Goal: Information Seeking & Learning: Learn about a topic

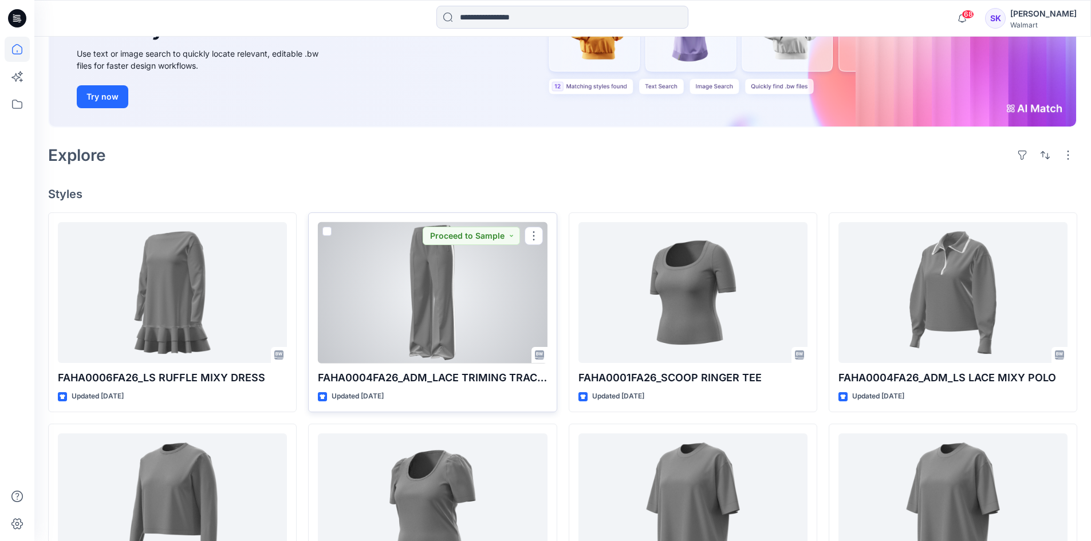
scroll to position [172, 0]
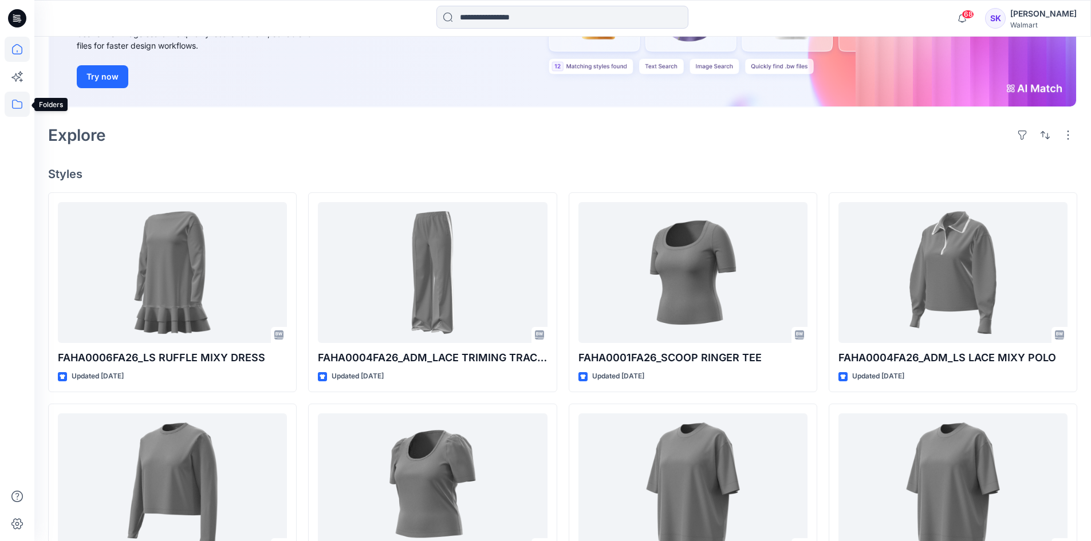
click at [19, 105] on icon at bounding box center [17, 104] width 25 height 25
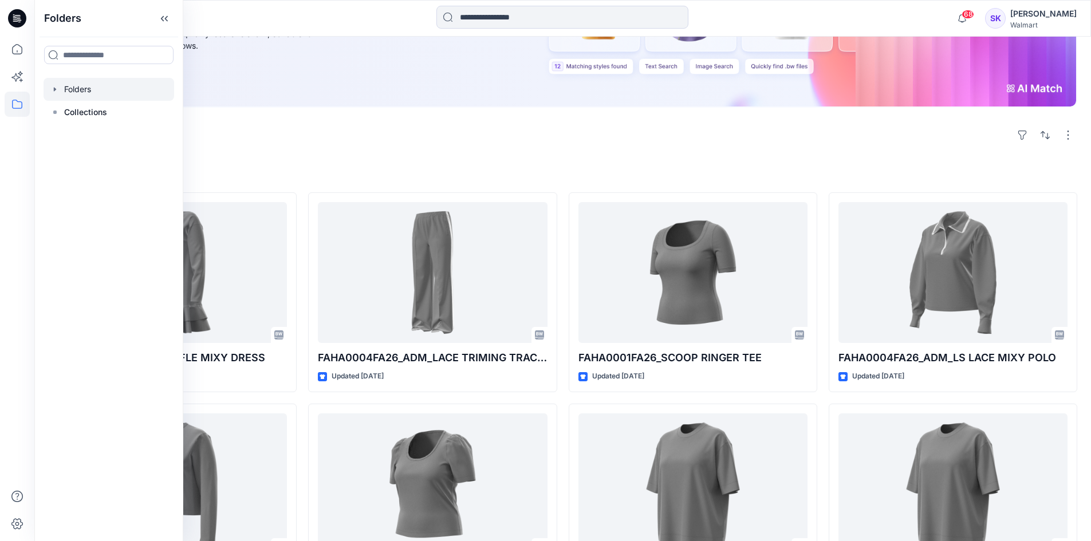
click at [89, 94] on div at bounding box center [109, 89] width 131 height 23
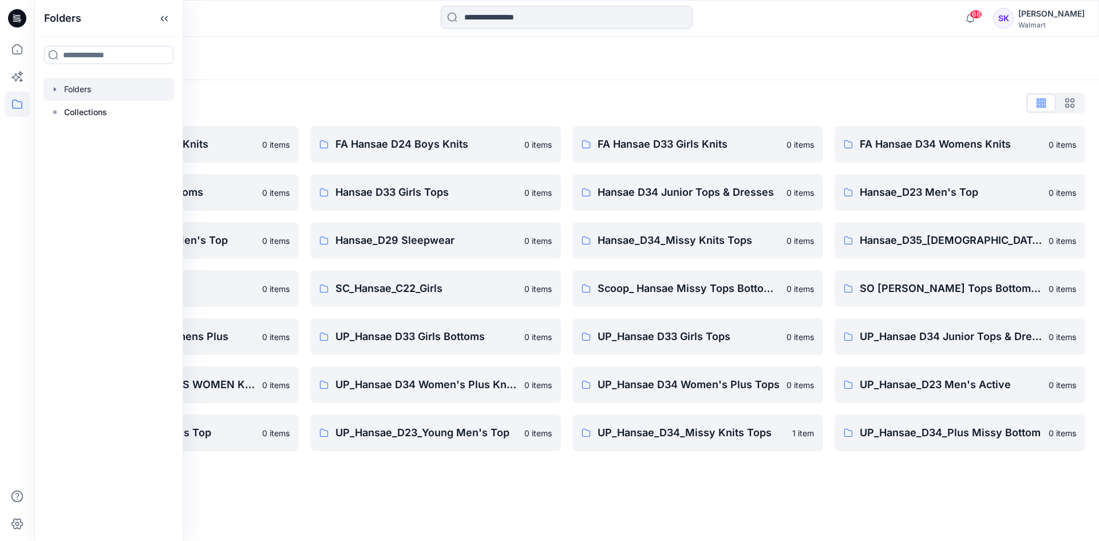
click at [452, 79] on div "Folders" at bounding box center [566, 59] width 1065 height 44
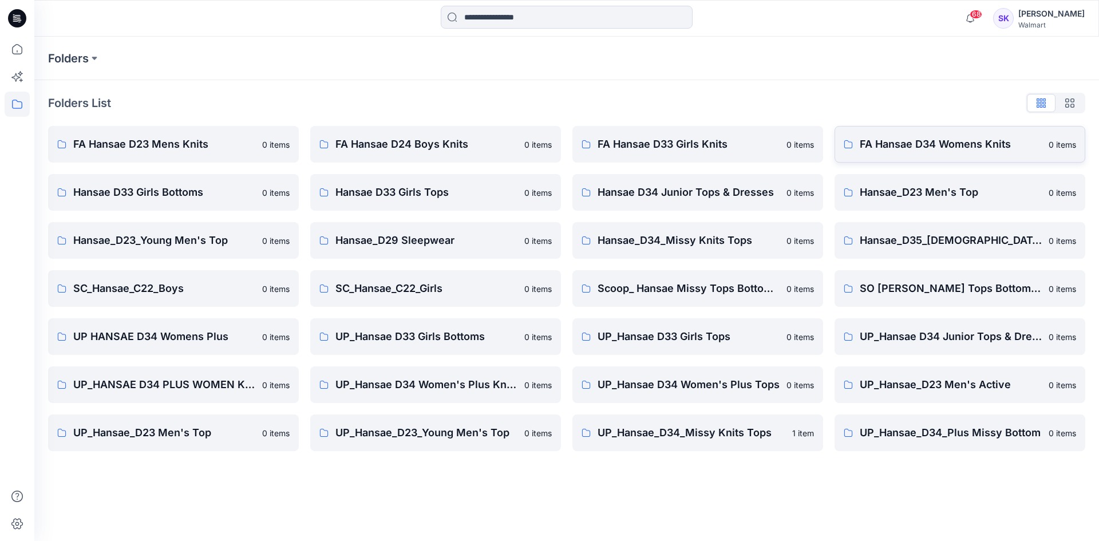
click at [958, 140] on p "FA Hansae D34 Womens Knits" at bounding box center [951, 144] width 182 height 16
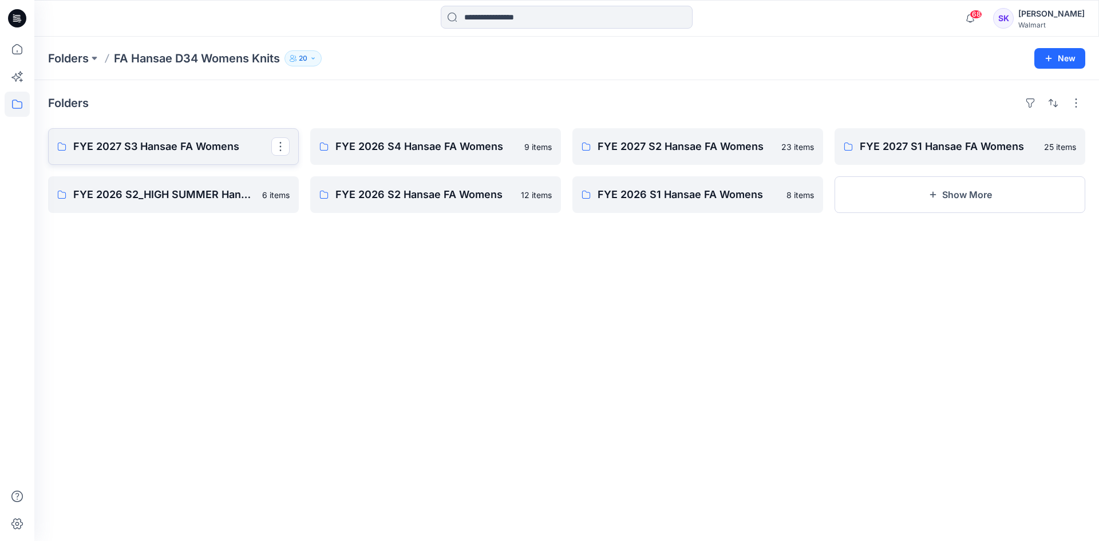
click at [133, 137] on link "FYE 2027 S3 Hansae FA Womens" at bounding box center [173, 146] width 251 height 37
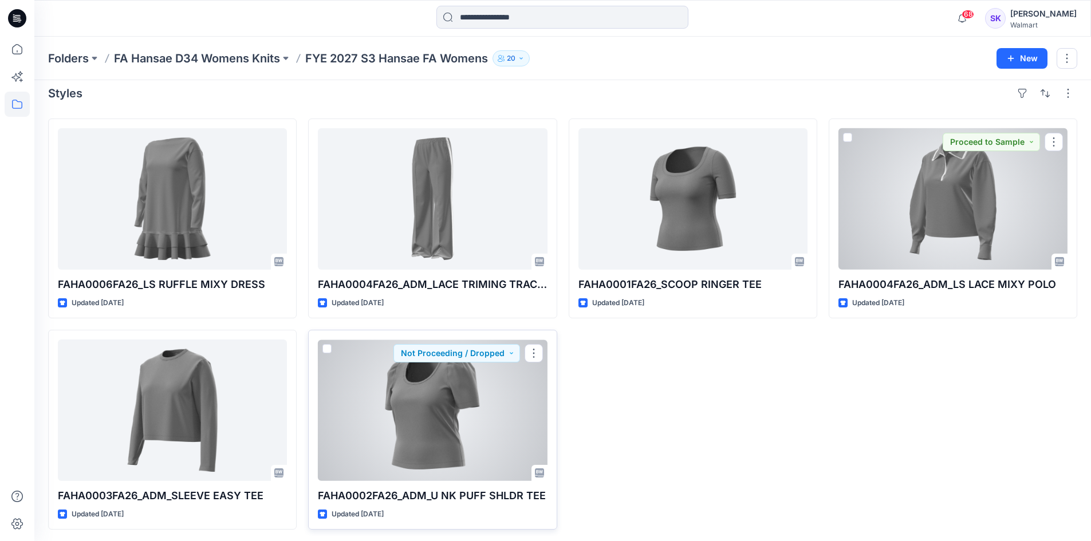
scroll to position [12, 0]
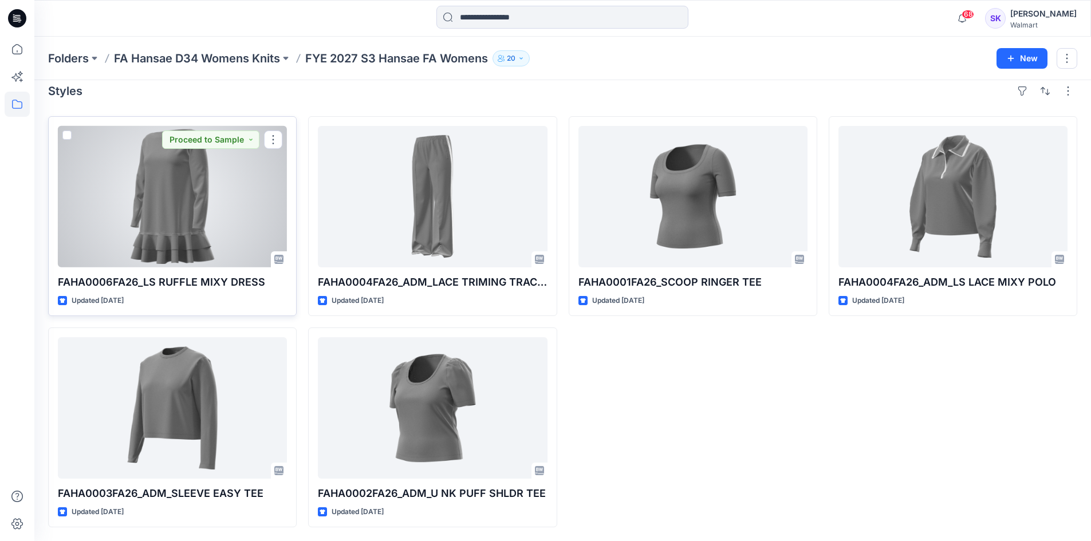
click at [199, 180] on div at bounding box center [172, 196] width 229 height 141
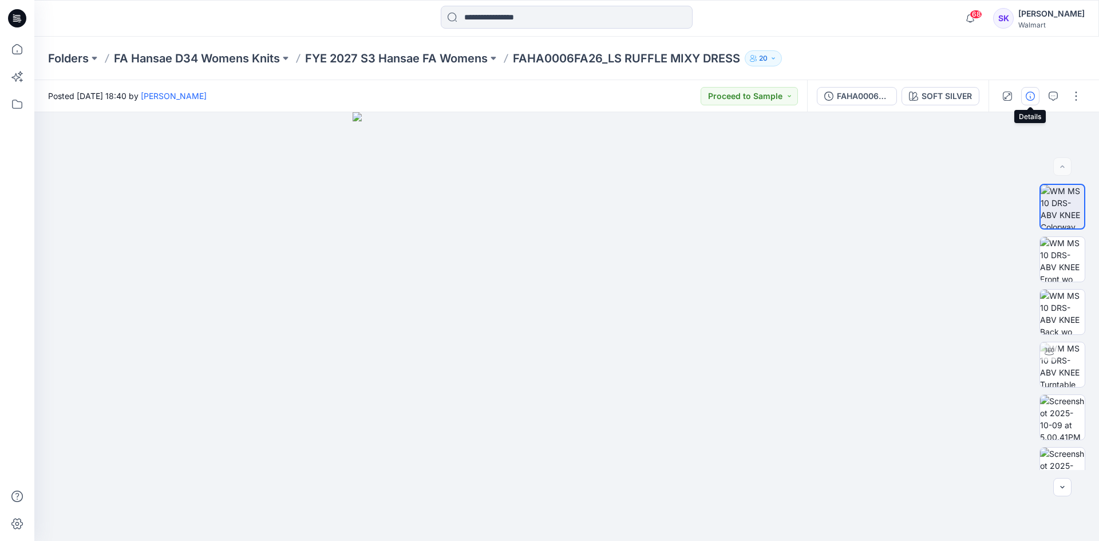
click at [1033, 93] on icon "button" at bounding box center [1030, 96] width 9 height 9
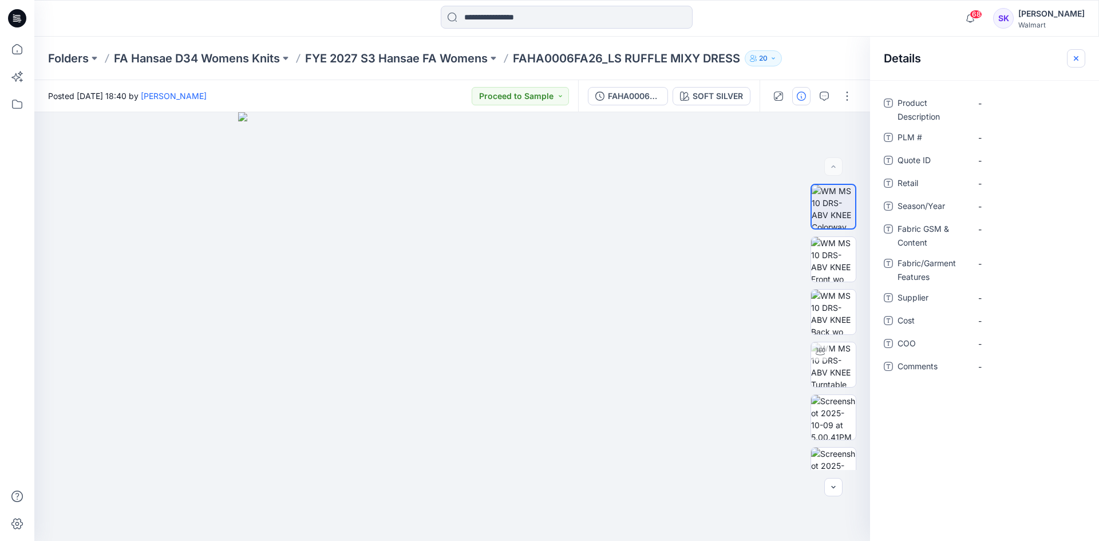
click at [1073, 55] on icon "button" at bounding box center [1076, 58] width 9 height 9
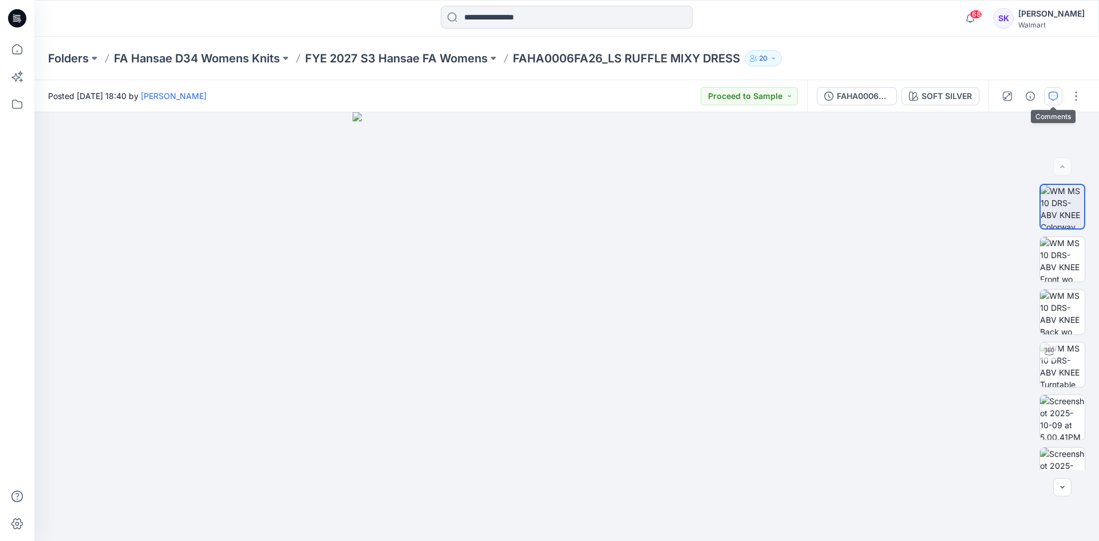
click at [1048, 94] on button "button" at bounding box center [1053, 96] width 18 height 18
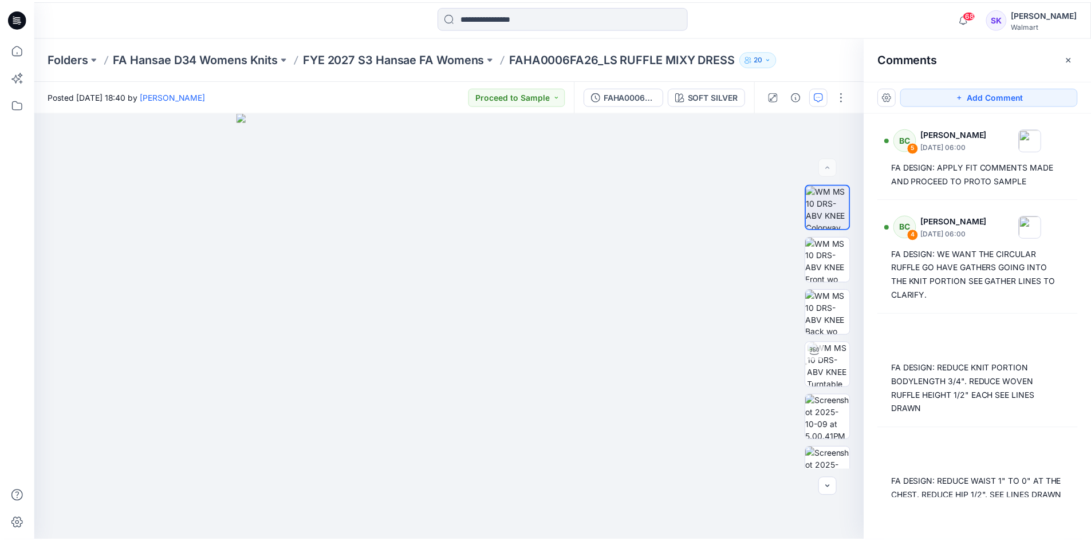
scroll to position [12, 0]
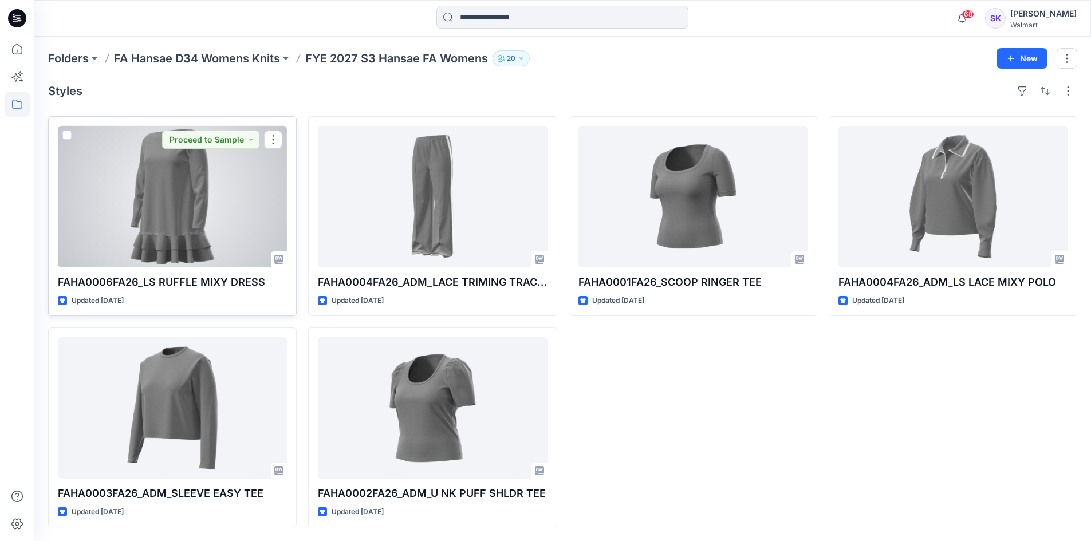
click at [177, 212] on div at bounding box center [172, 196] width 229 height 141
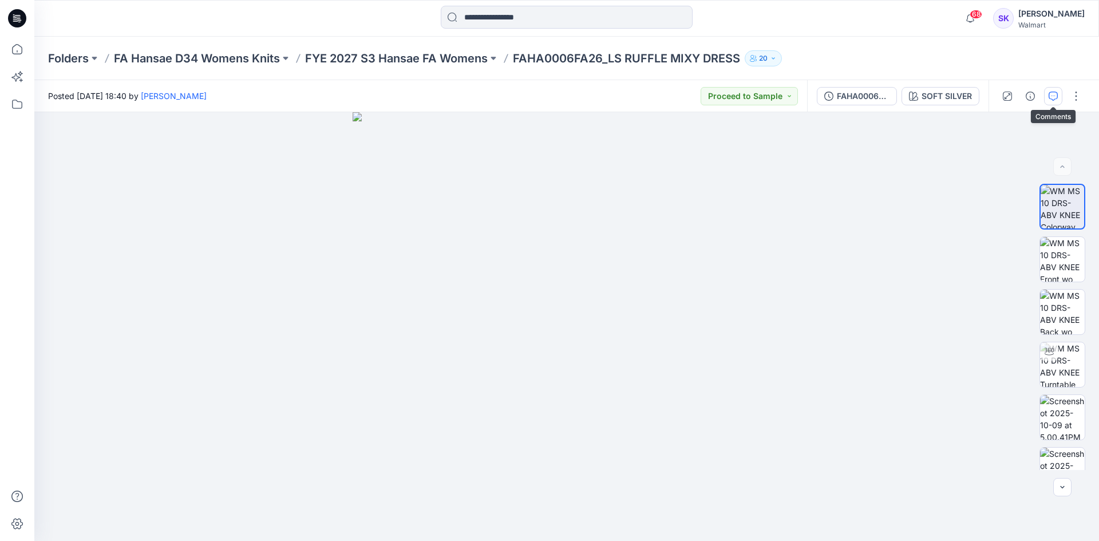
click at [1053, 94] on icon "button" at bounding box center [1053, 96] width 9 height 9
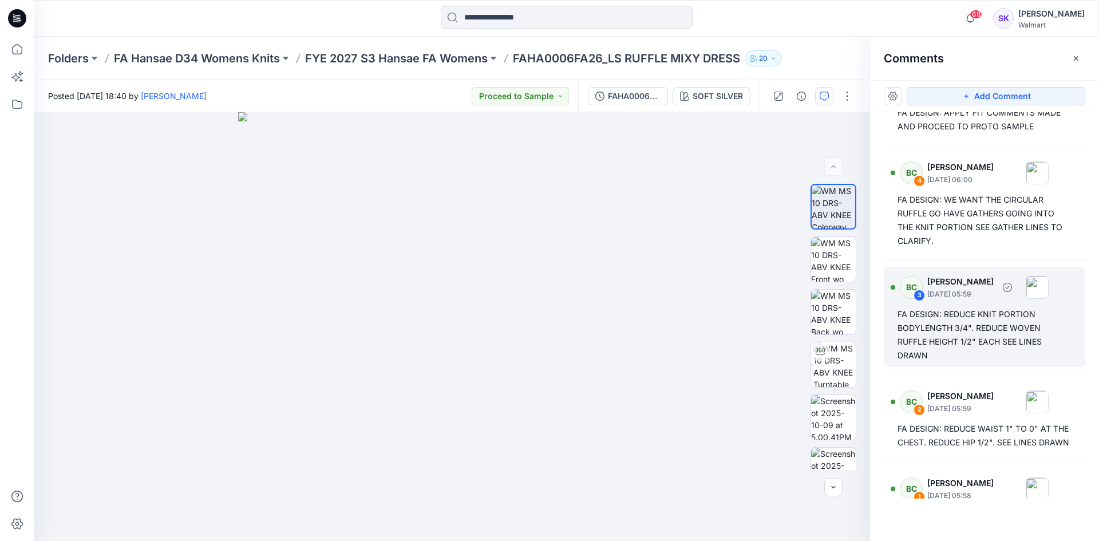
scroll to position [117, 0]
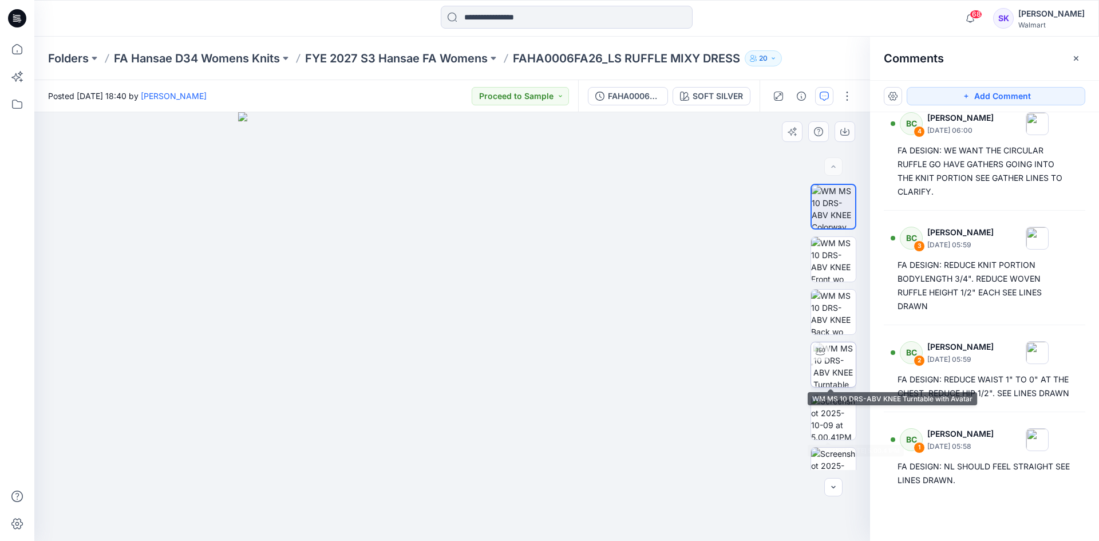
click at [834, 380] on img at bounding box center [834, 364] width 42 height 45
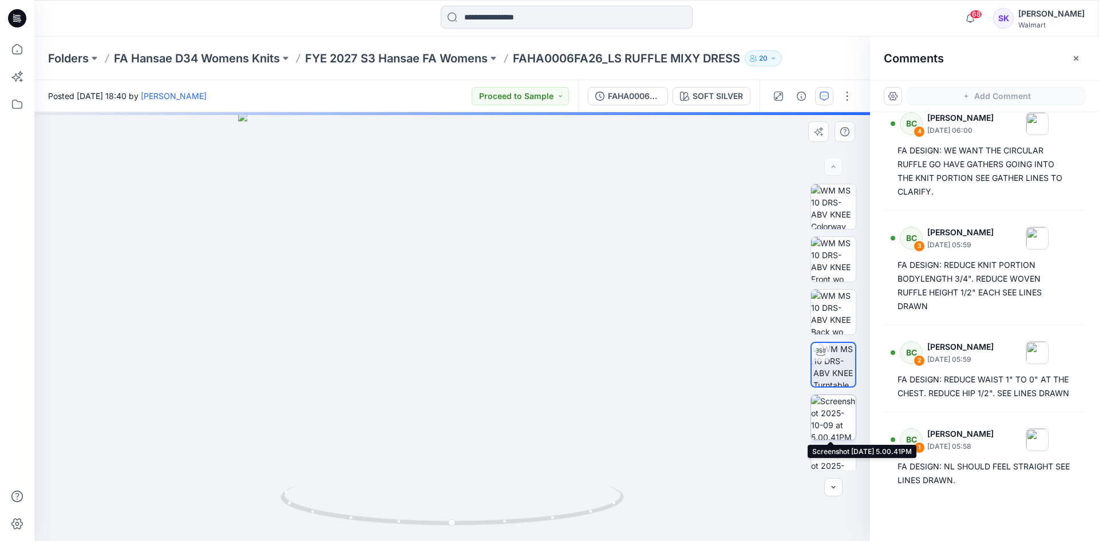
click at [831, 418] on img at bounding box center [833, 417] width 45 height 45
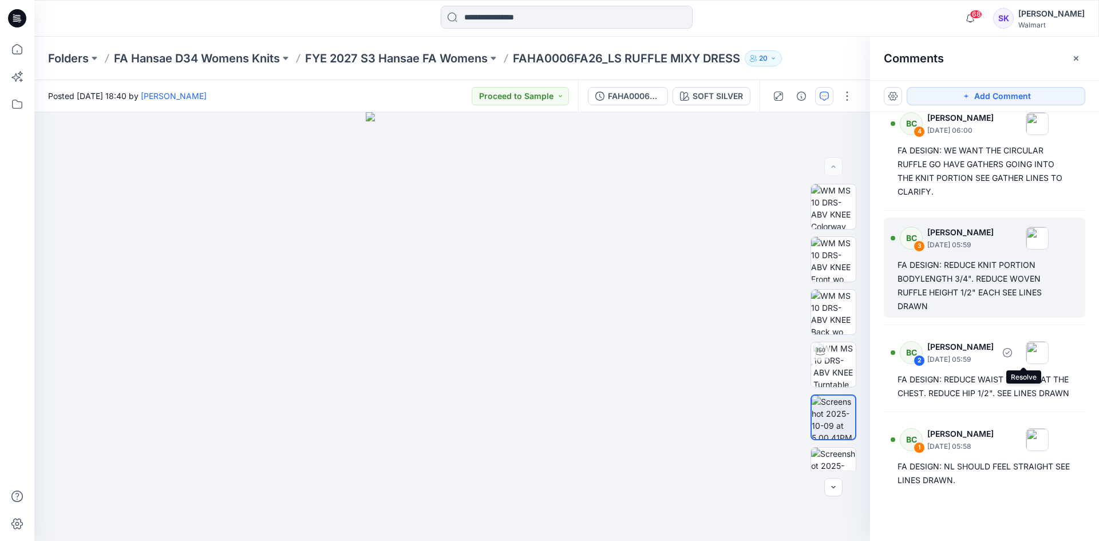
scroll to position [0, 0]
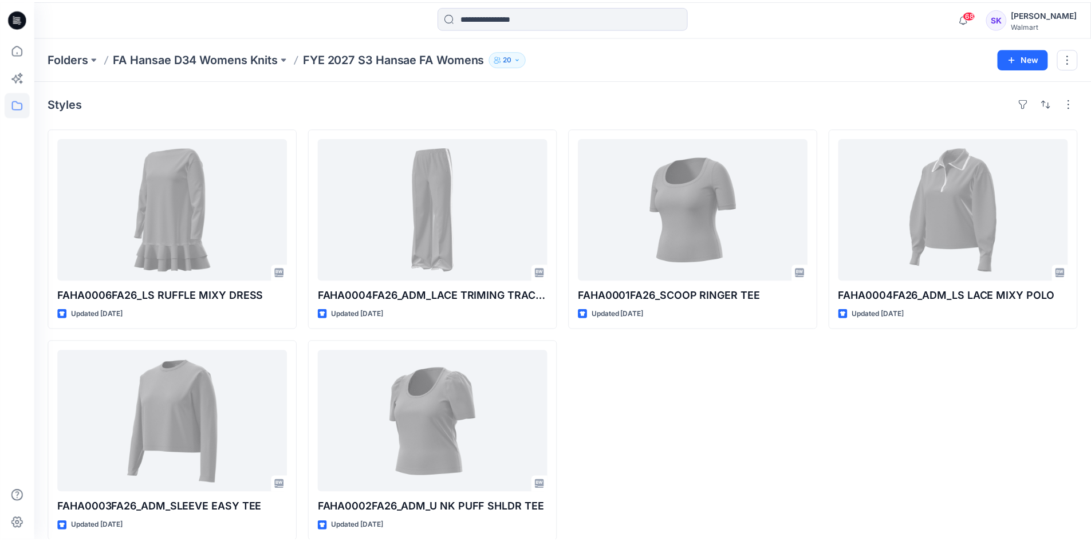
scroll to position [12, 0]
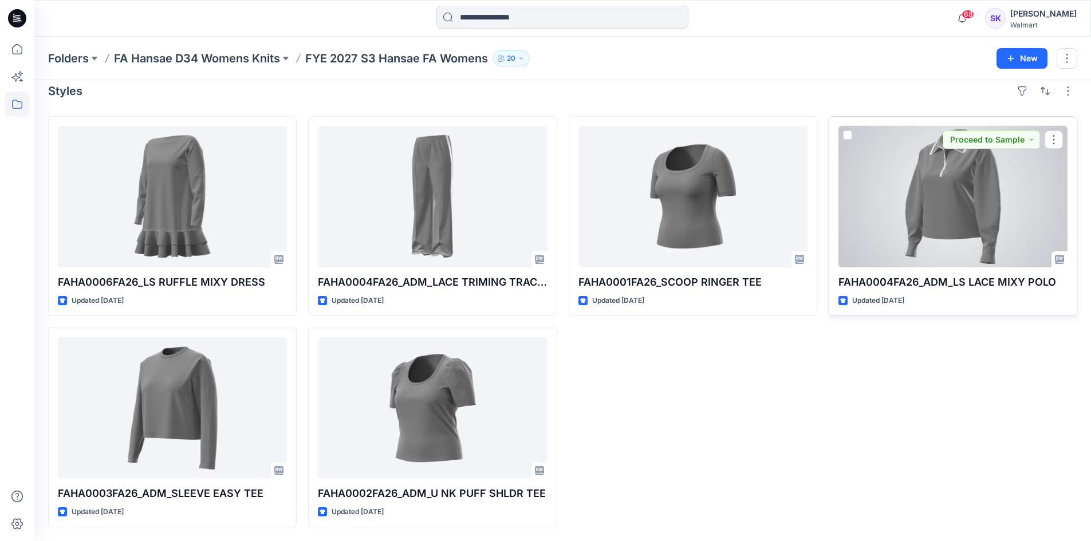
click at [963, 216] on div at bounding box center [952, 196] width 229 height 141
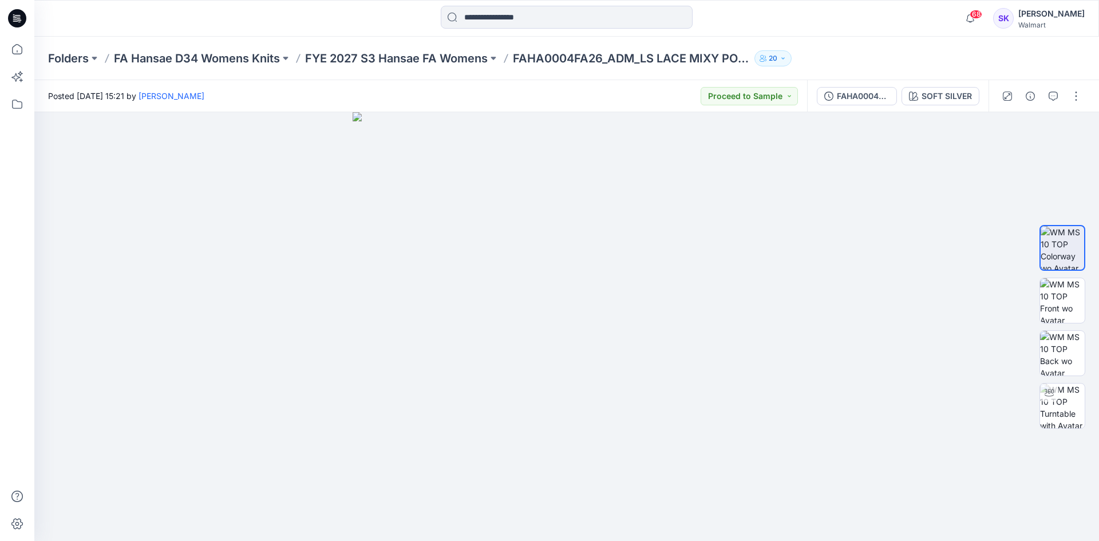
click at [784, 58] on icon "button" at bounding box center [782, 58] width 3 height 2
click at [888, 52] on div "Folders FA Hansae D34 Womens Knits FYE 2027 S3 Hansae FA Womens FAHA0004FA26_AD…" at bounding box center [522, 58] width 948 height 16
click at [1058, 101] on button "button" at bounding box center [1053, 96] width 18 height 18
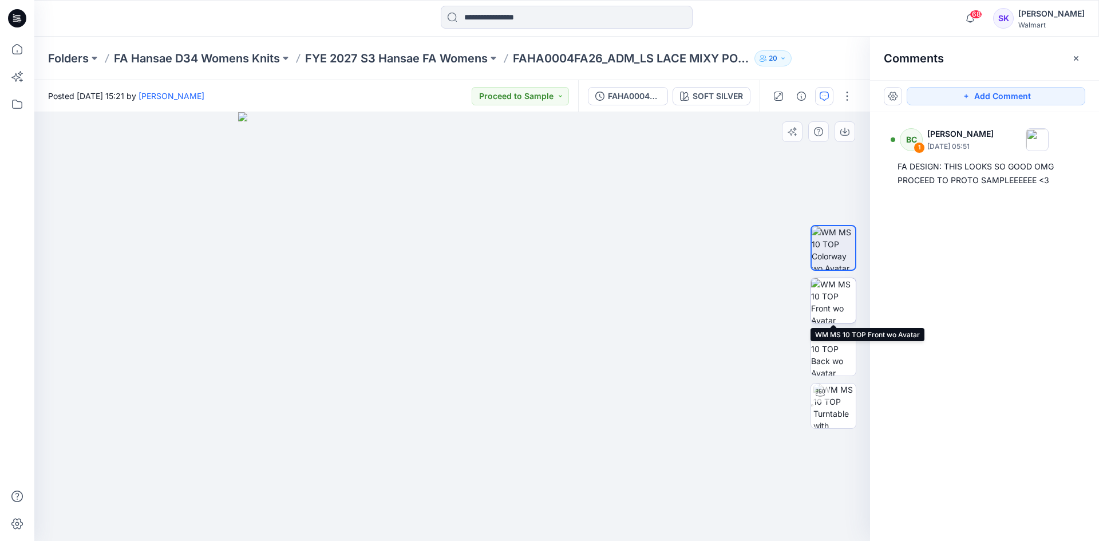
click at [824, 301] on img at bounding box center [833, 300] width 45 height 45
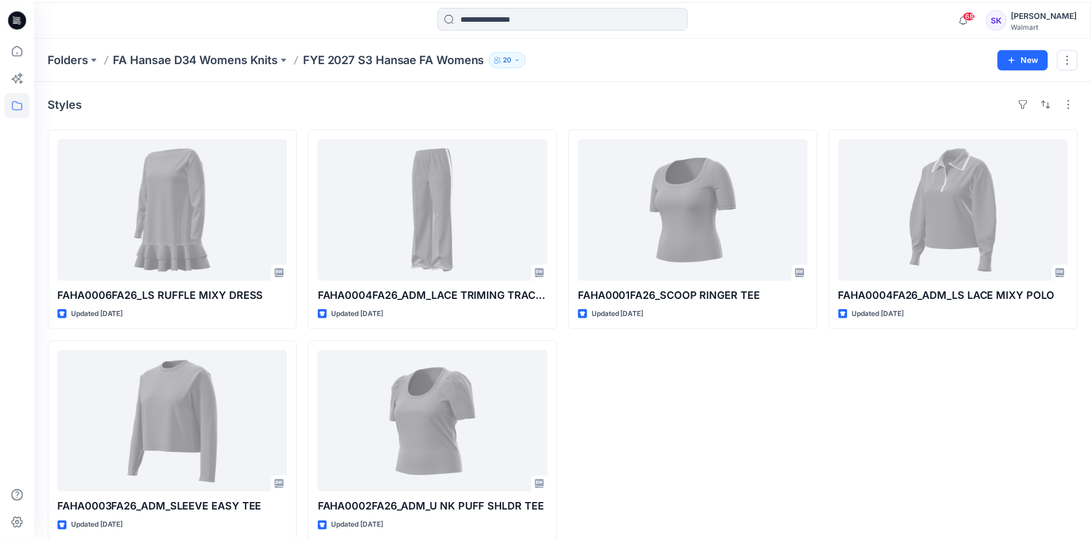
scroll to position [12, 0]
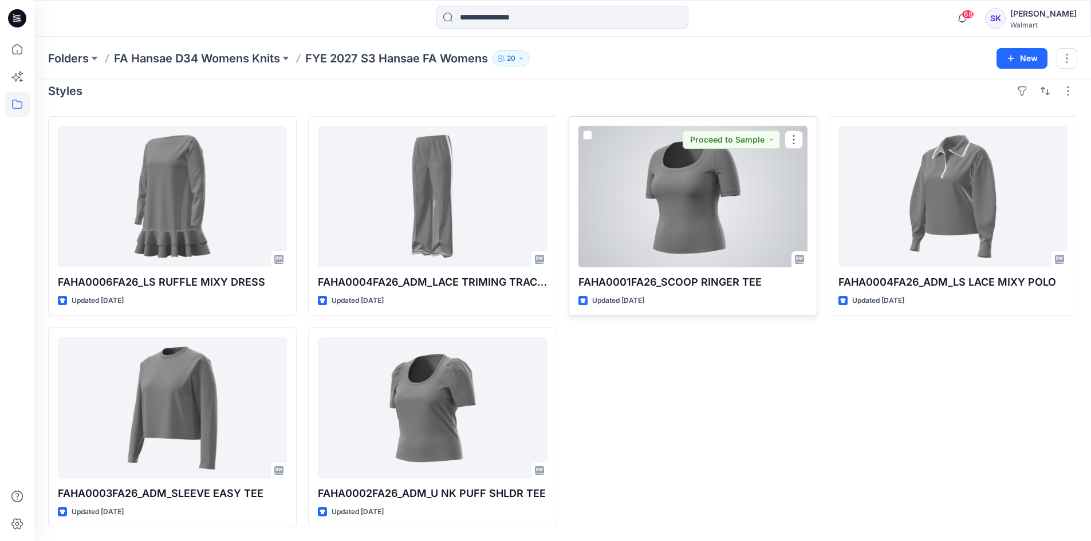
click at [687, 204] on div at bounding box center [692, 196] width 229 height 141
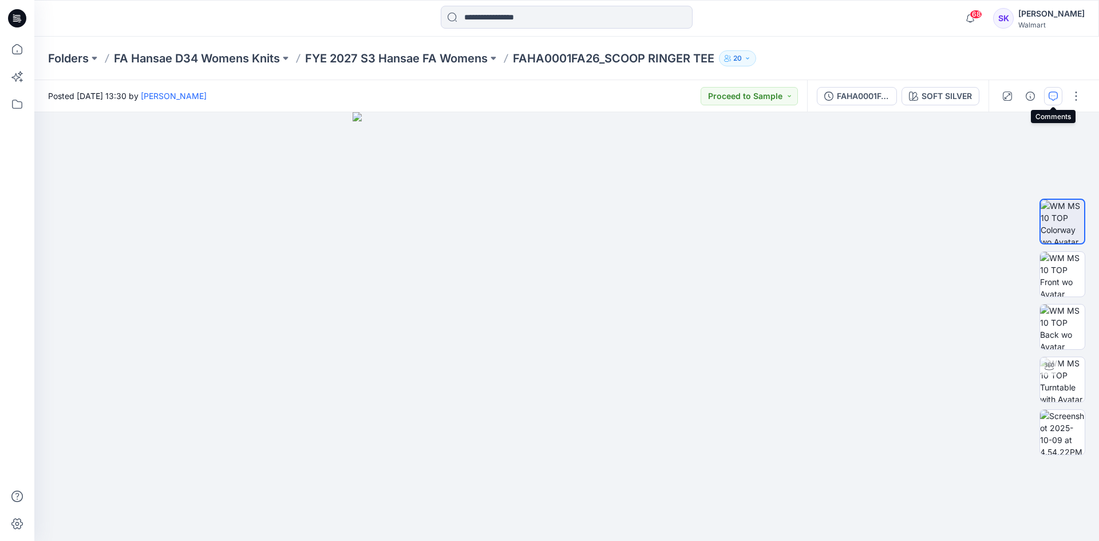
click at [1053, 98] on icon "button" at bounding box center [1053, 96] width 9 height 9
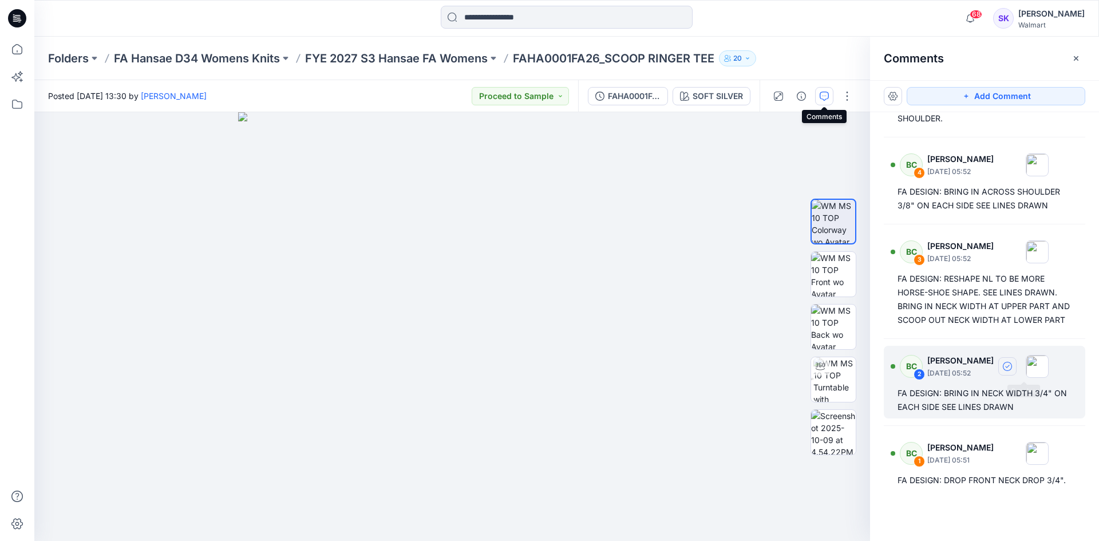
scroll to position [291, 0]
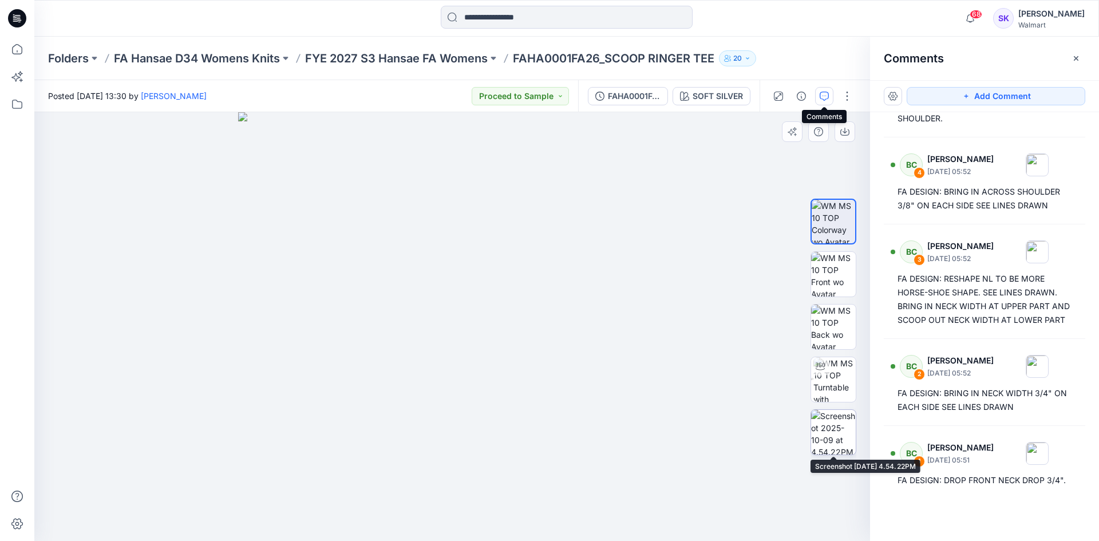
click at [831, 441] on img at bounding box center [833, 432] width 45 height 45
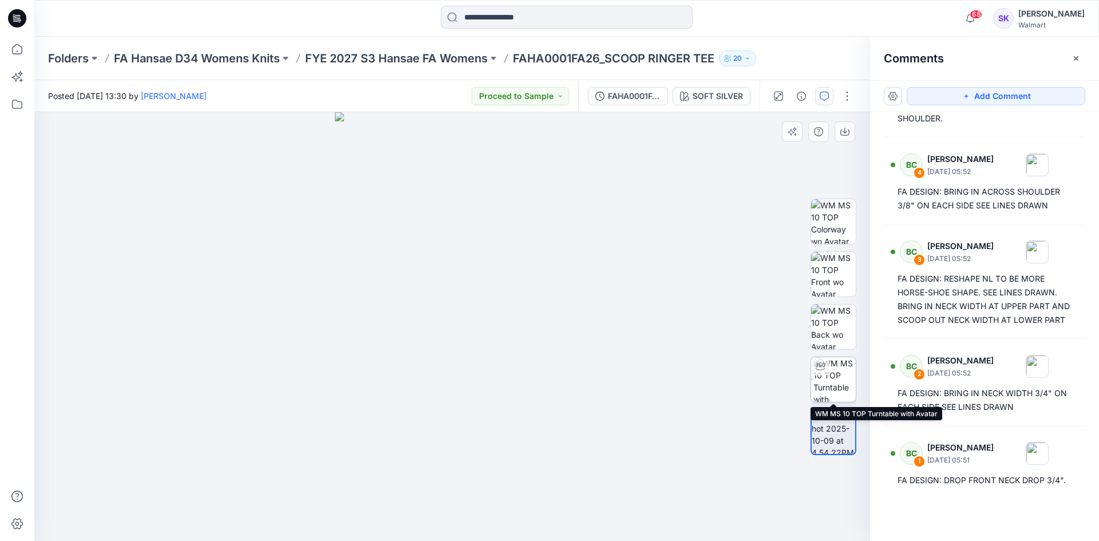
click at [839, 365] on img at bounding box center [834, 379] width 42 height 45
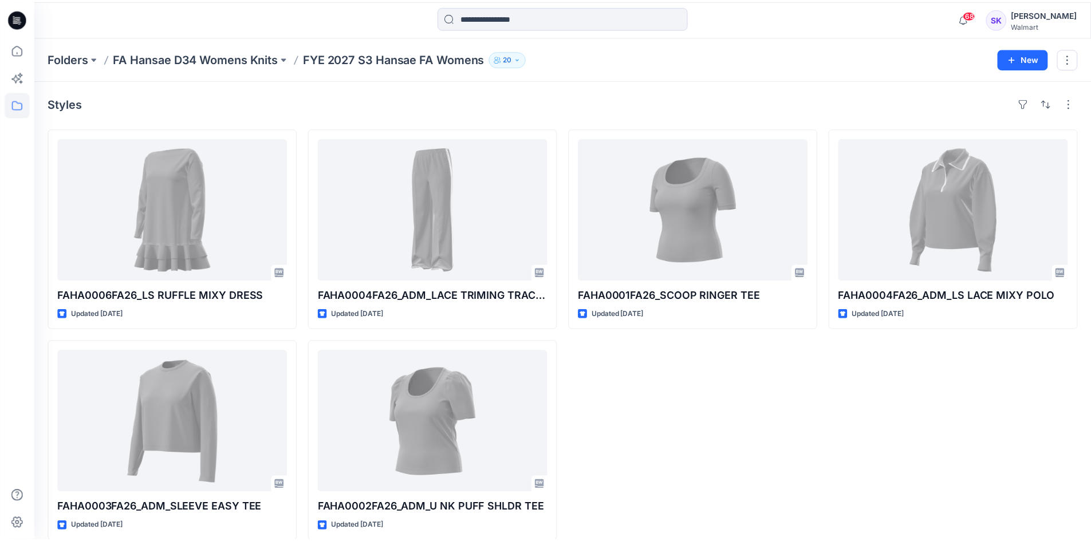
scroll to position [12, 0]
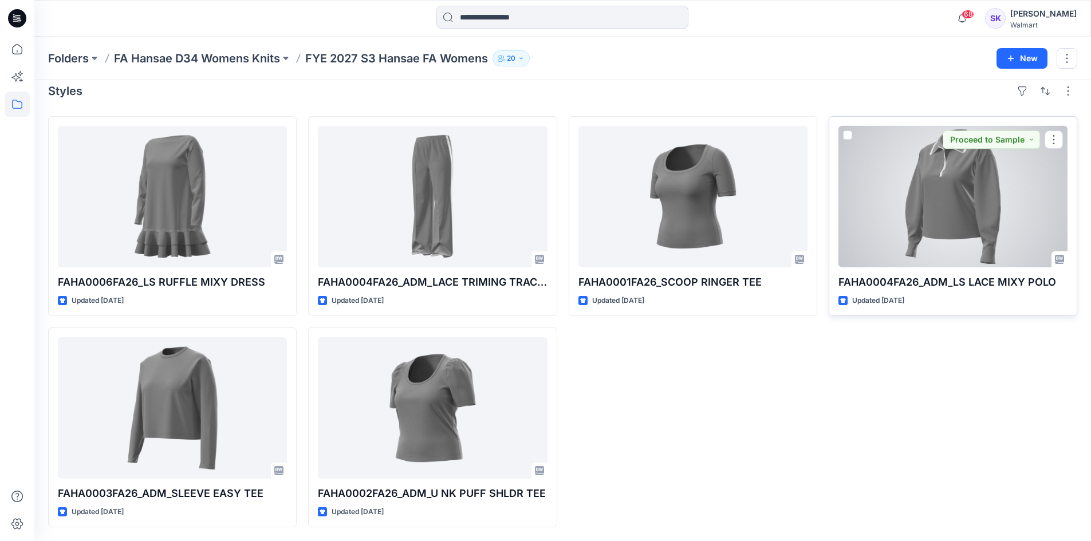
click at [961, 216] on div at bounding box center [952, 196] width 229 height 141
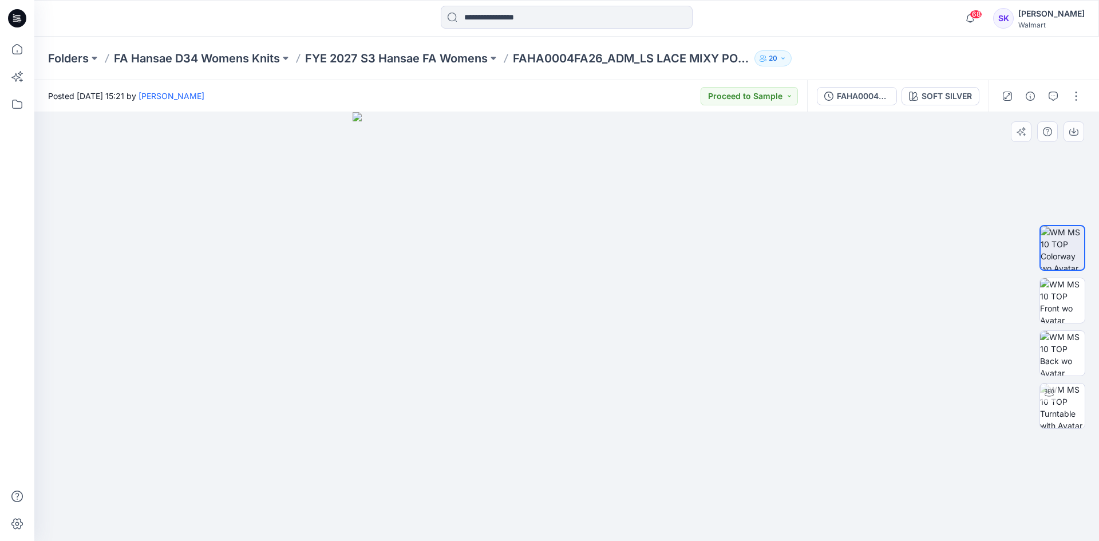
click at [609, 513] on img at bounding box center [567, 326] width 429 height 429
click at [1061, 297] on img at bounding box center [1062, 300] width 45 height 45
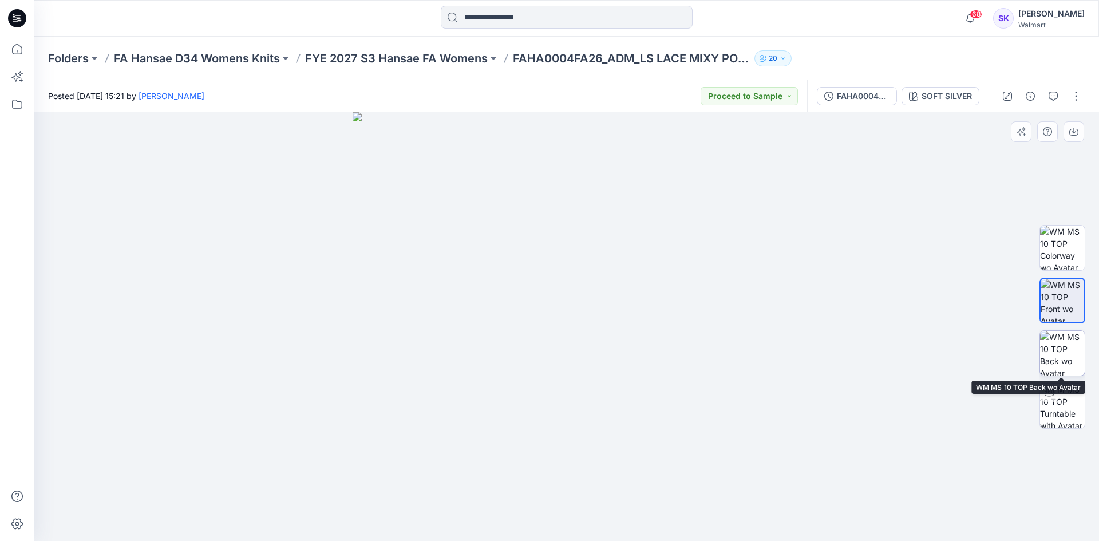
click at [1063, 356] on img at bounding box center [1062, 353] width 45 height 45
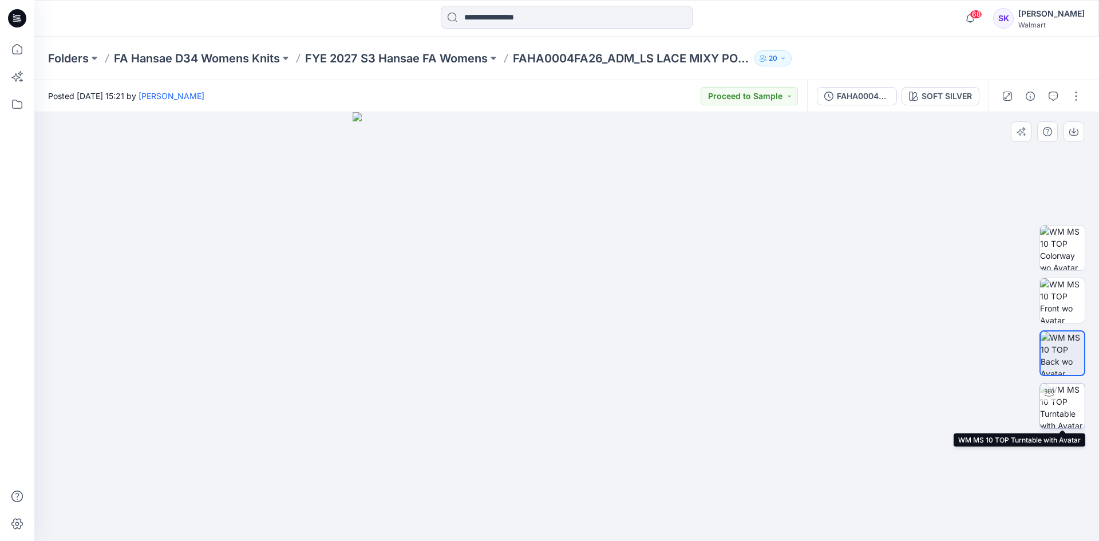
click at [1053, 401] on div at bounding box center [1049, 393] width 18 height 18
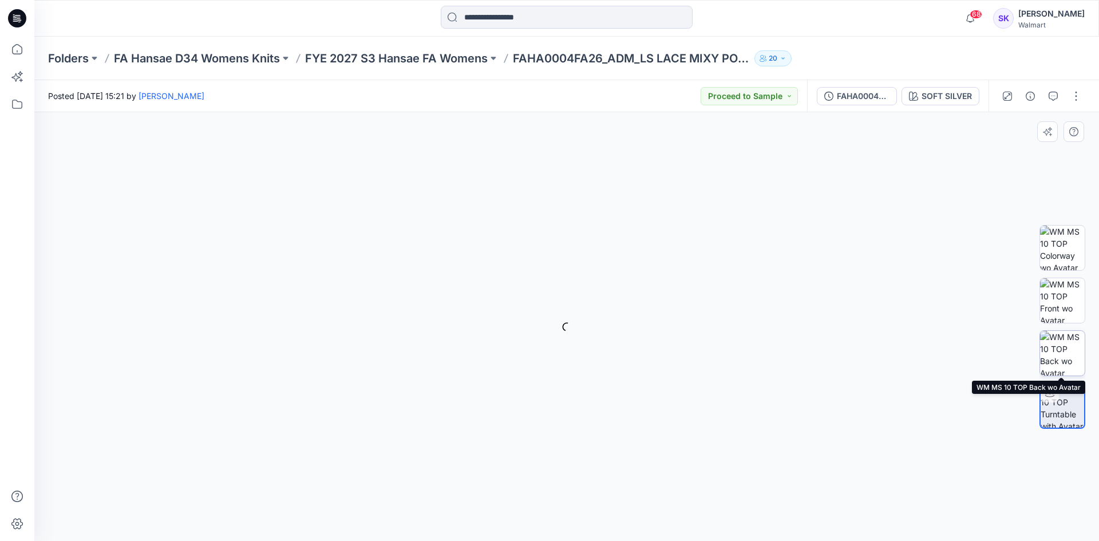
click at [1058, 346] on img at bounding box center [1062, 353] width 45 height 45
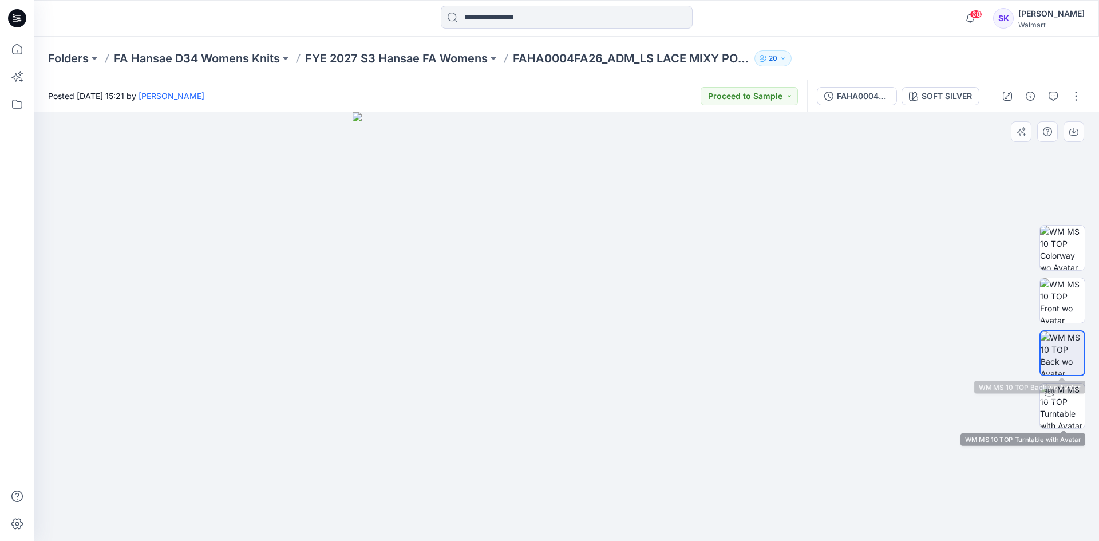
click at [1066, 370] on img at bounding box center [1063, 353] width 44 height 44
click at [1065, 394] on img at bounding box center [1062, 406] width 45 height 45
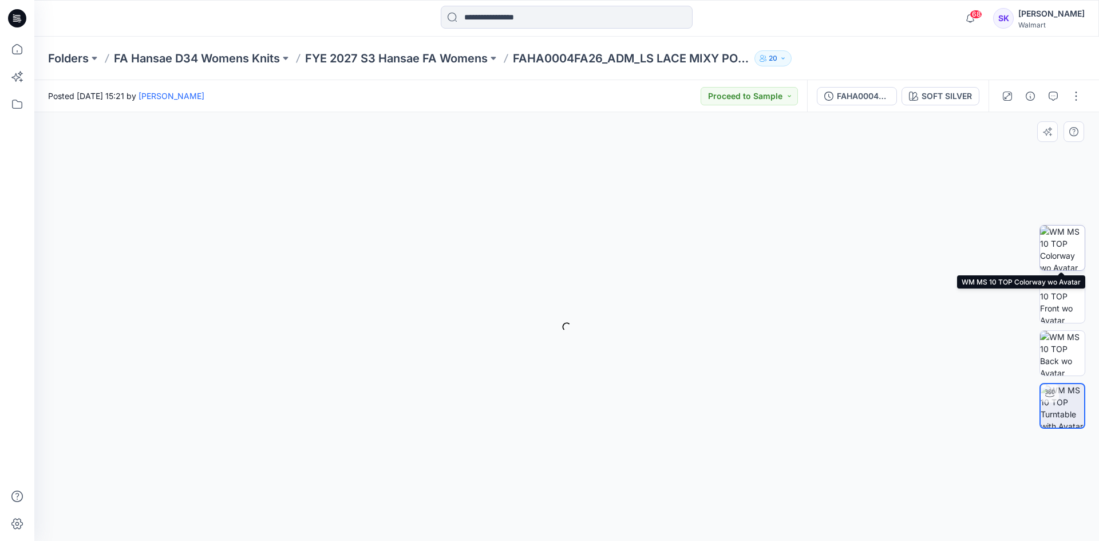
click at [1071, 248] on img at bounding box center [1062, 248] width 45 height 45
